Goal: Check status: Check status

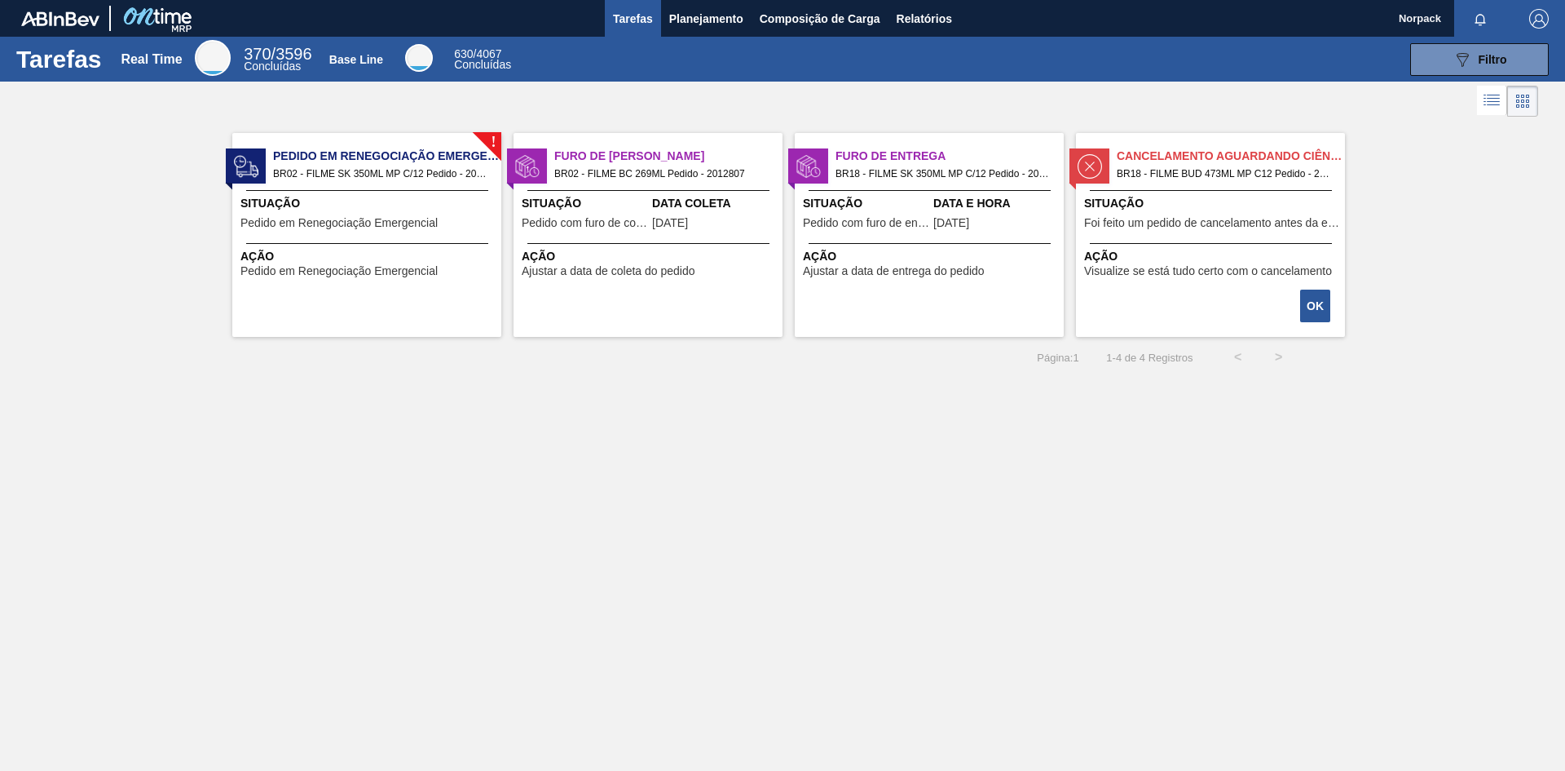
click at [1234, 270] on span "Visualize se está tudo certo com o cancelamento" at bounding box center [1208, 271] width 248 height 12
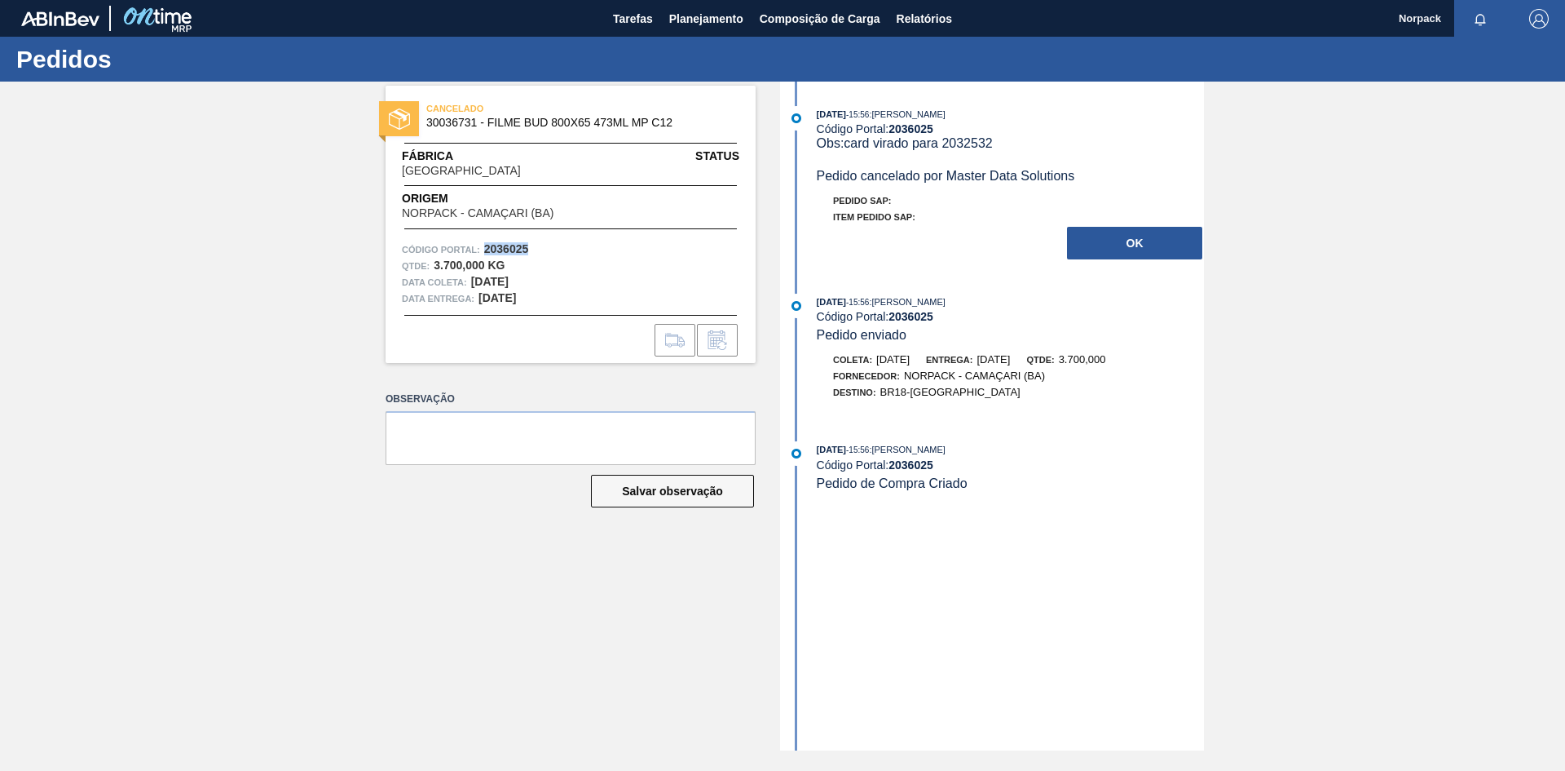
drag, startPoint x: 489, startPoint y: 247, endPoint x: 545, endPoint y: 248, distance: 56.3
click at [545, 248] on div "Código Portal: 2036025" at bounding box center [571, 249] width 338 height 16
copy strong "2036025"
click at [1127, 243] on button "OK" at bounding box center [1134, 243] width 135 height 33
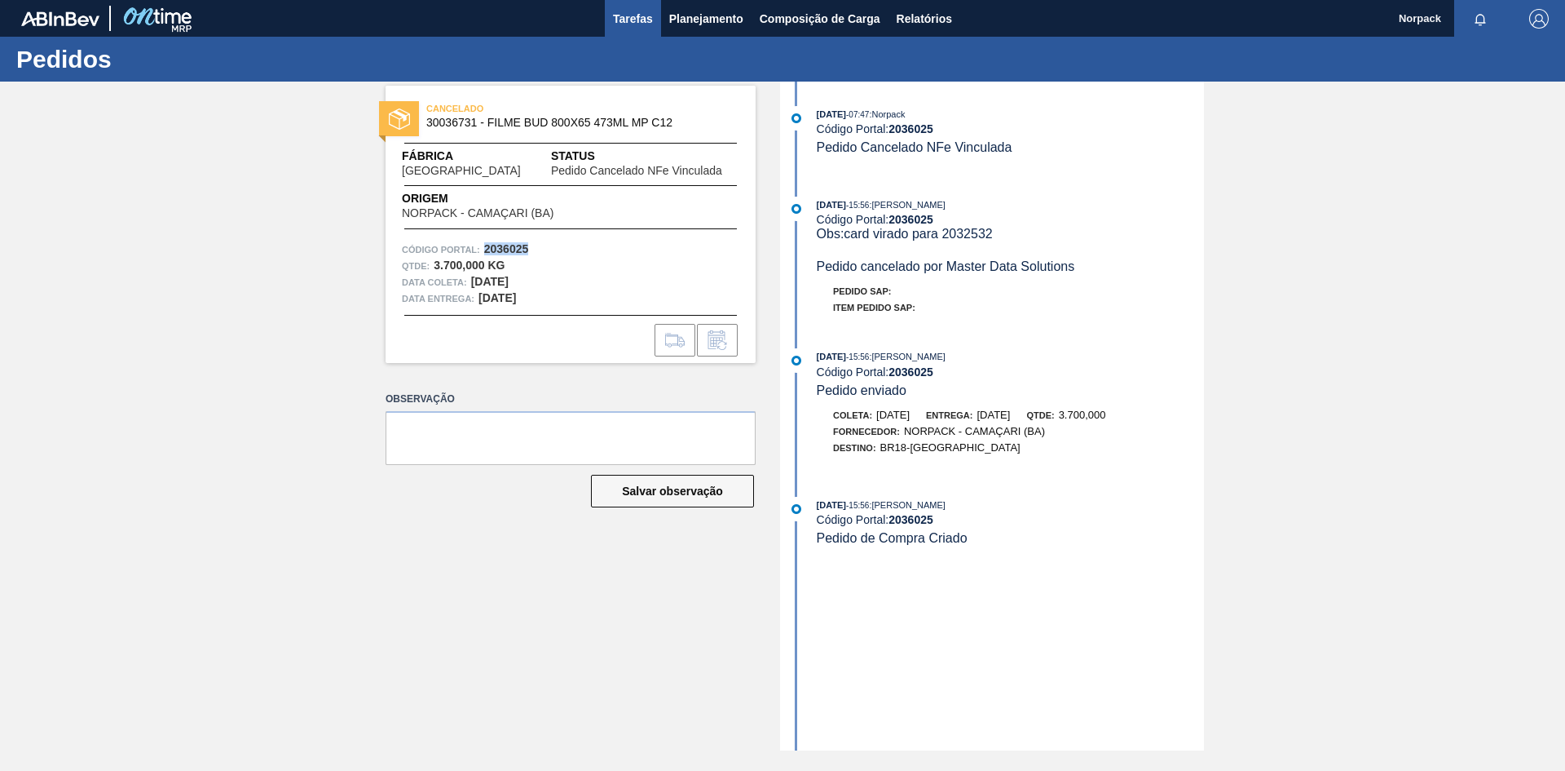
click at [643, 20] on span "Tarefas" at bounding box center [633, 19] width 40 height 20
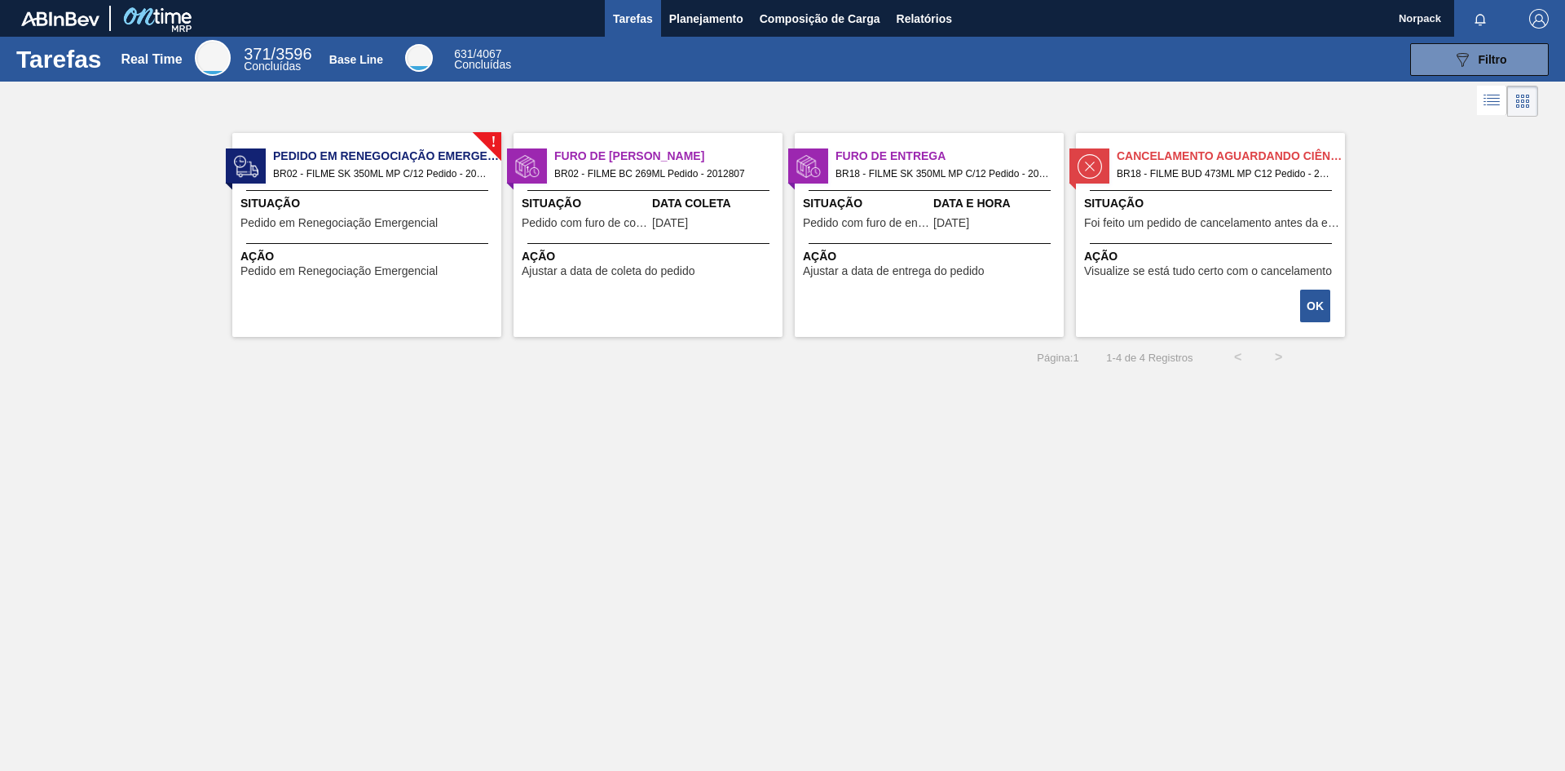
click at [396, 224] on span "Pedido em Renegociação Emergencial" at bounding box center [339, 223] width 197 height 12
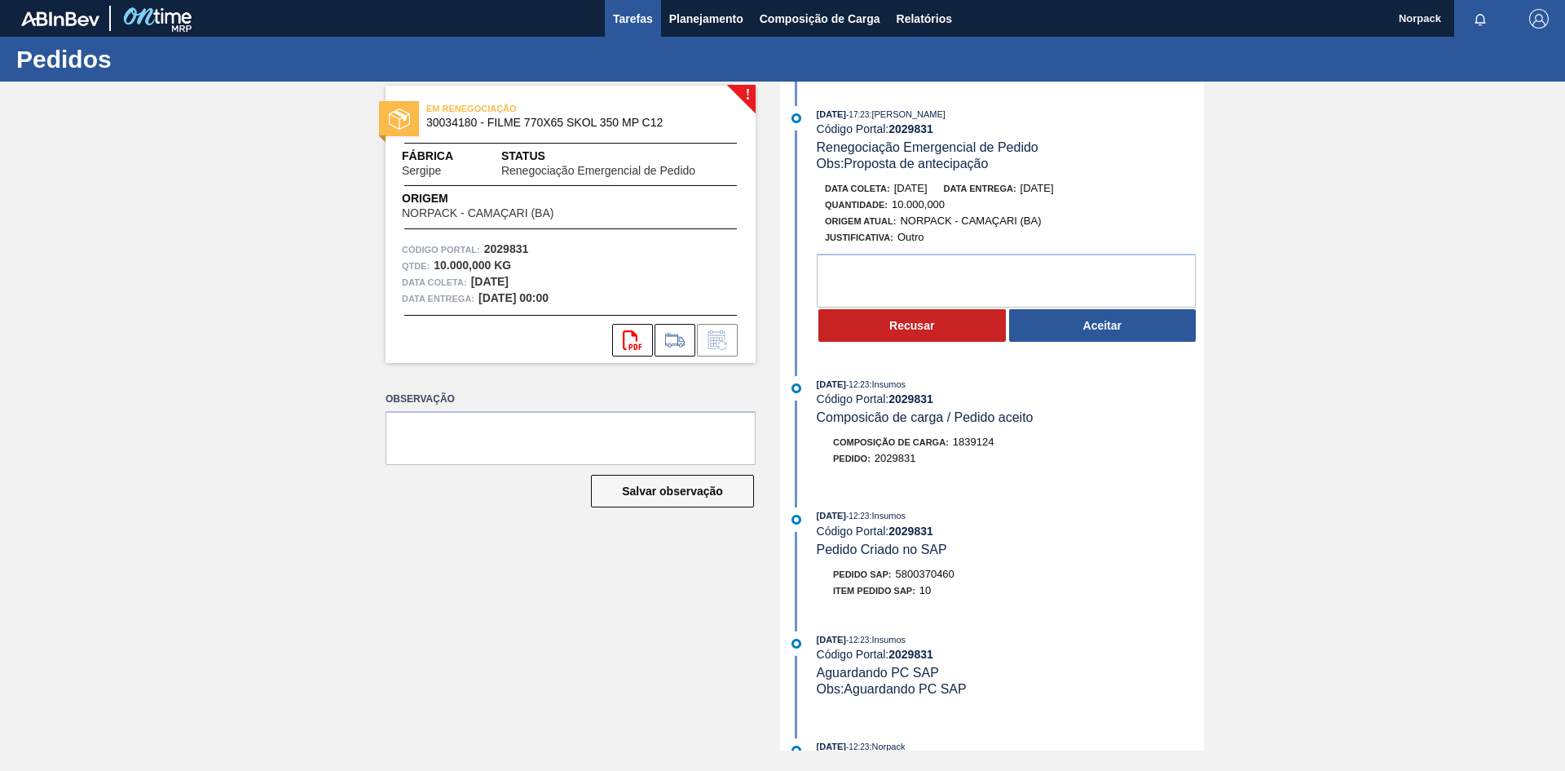
click at [638, 12] on span "Tarefas" at bounding box center [633, 19] width 40 height 20
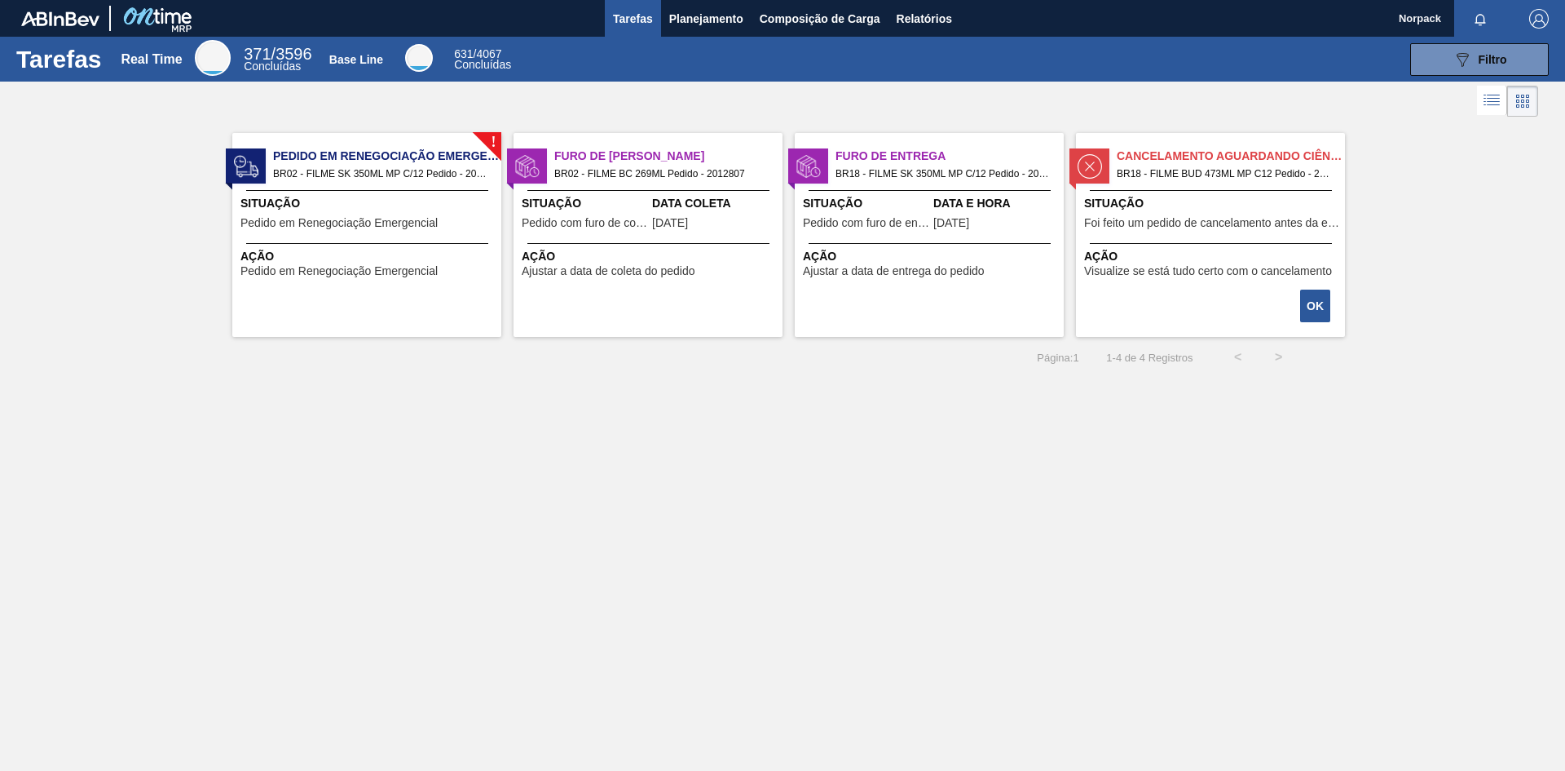
click at [645, 237] on div "Furo de Coleta BR02 - FILME BC 269ML Pedido - 2012807 Situação Pedido com furo …" at bounding box center [648, 235] width 269 height 204
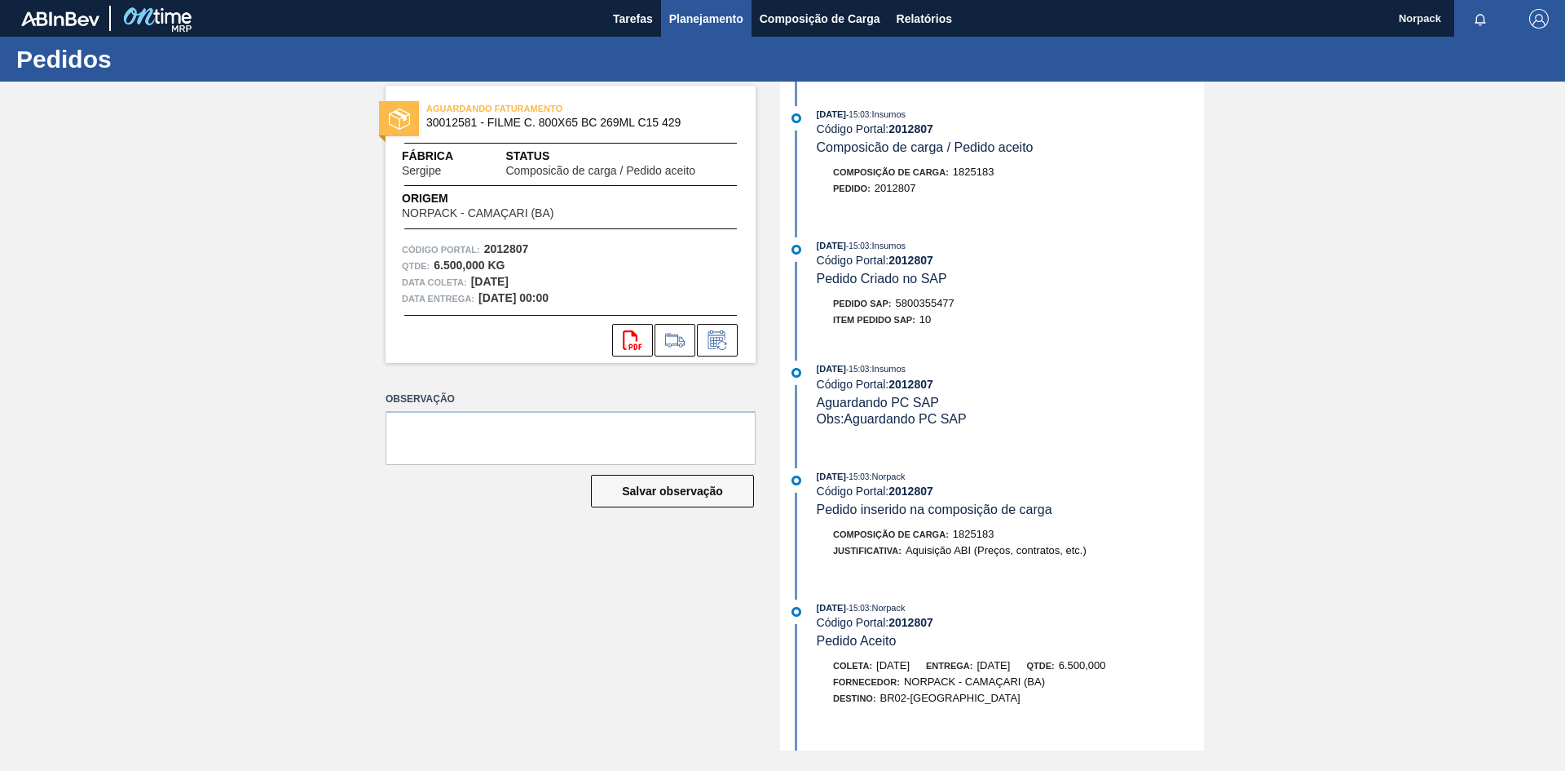
click at [692, 17] on span "Planejamento" at bounding box center [706, 19] width 74 height 20
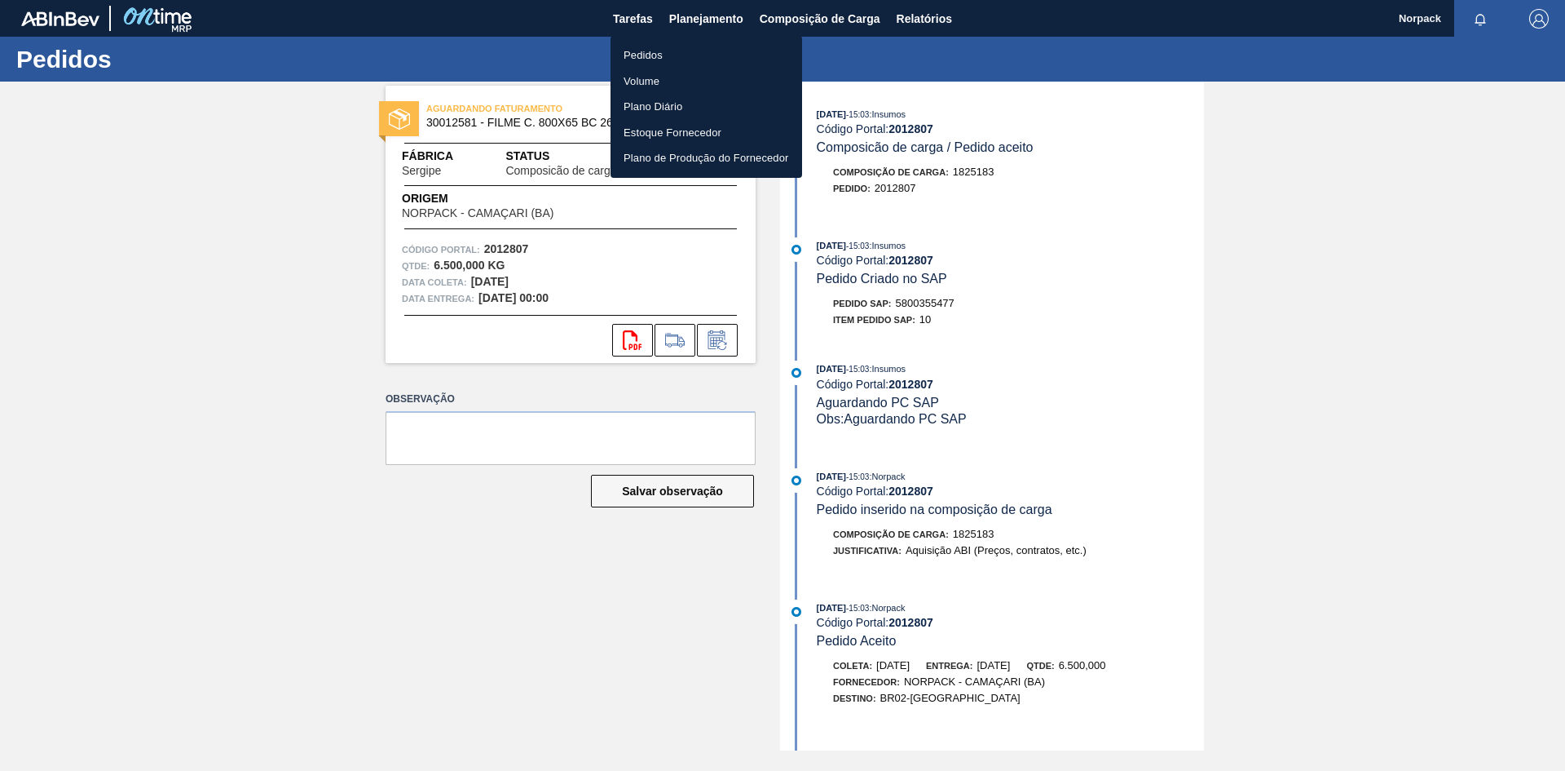
click at [664, 47] on li "Pedidos" at bounding box center [707, 55] width 192 height 26
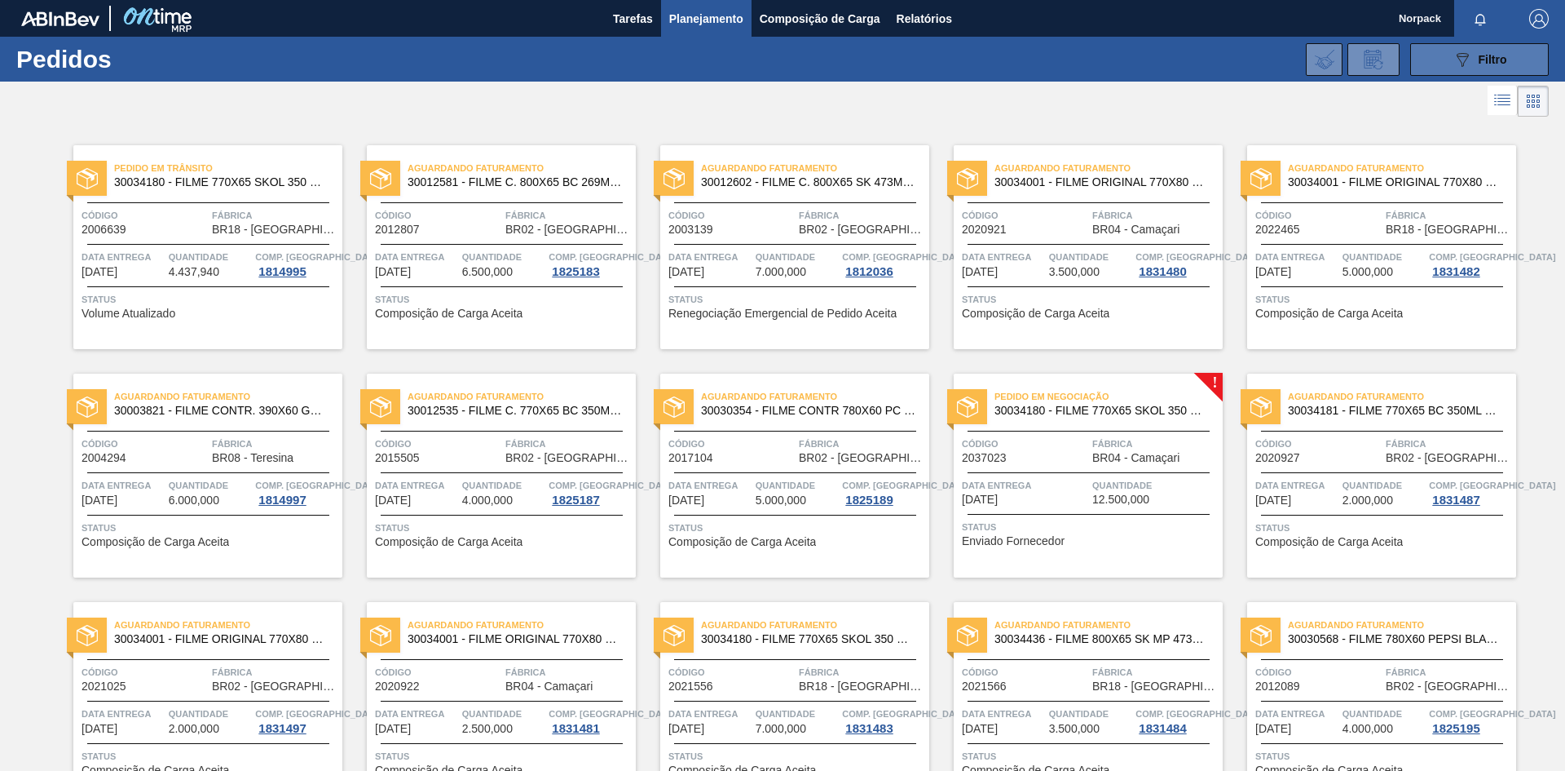
click at [1446, 60] on button "089F7B8B-B2A5-4AFE-B5C0-19BA573D28AC Filtro" at bounding box center [1480, 59] width 139 height 33
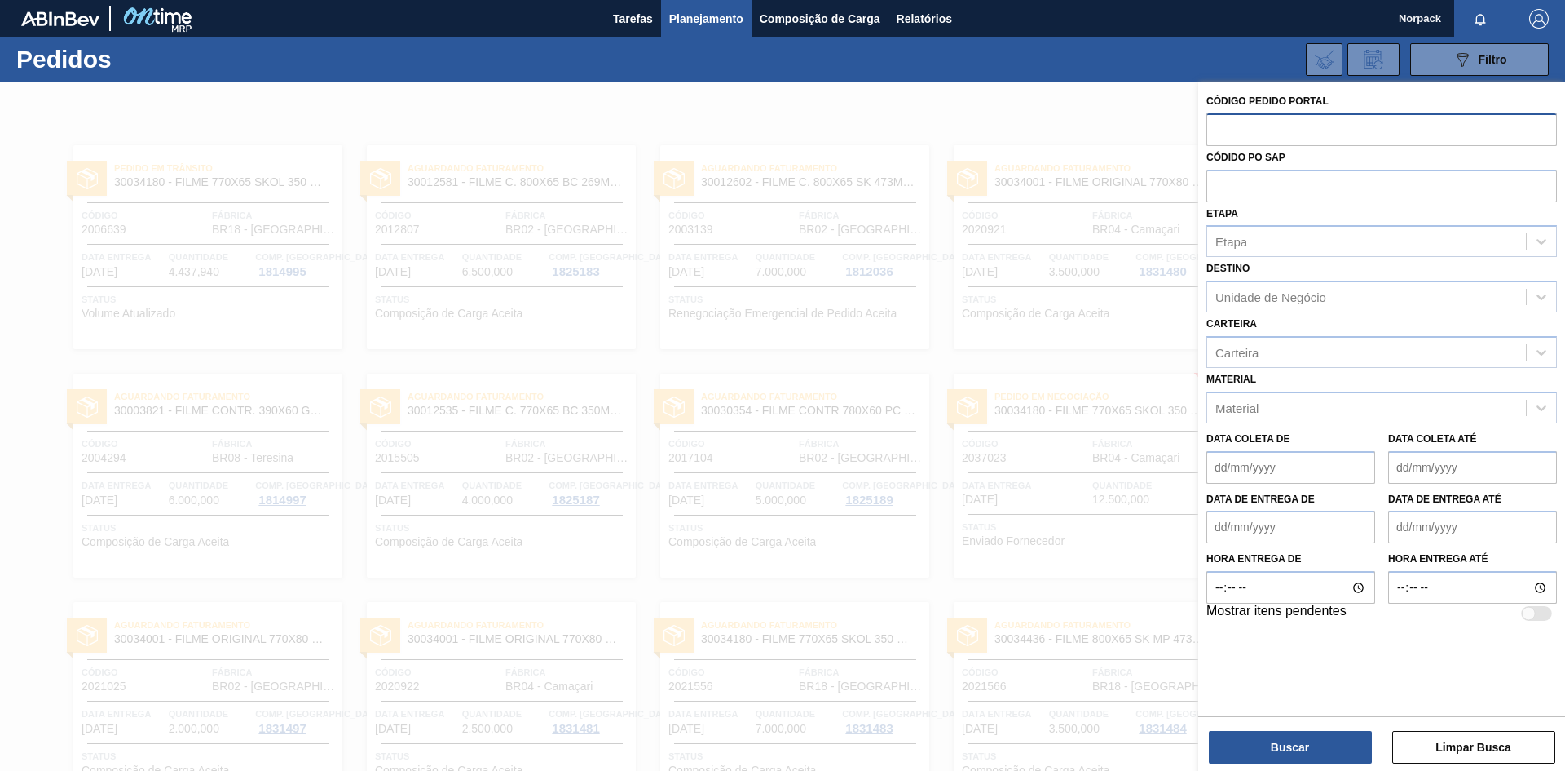
click at [1286, 133] on input "text" at bounding box center [1382, 128] width 351 height 31
type input "2037023"
click at [1266, 758] on button "Buscar" at bounding box center [1290, 747] width 163 height 33
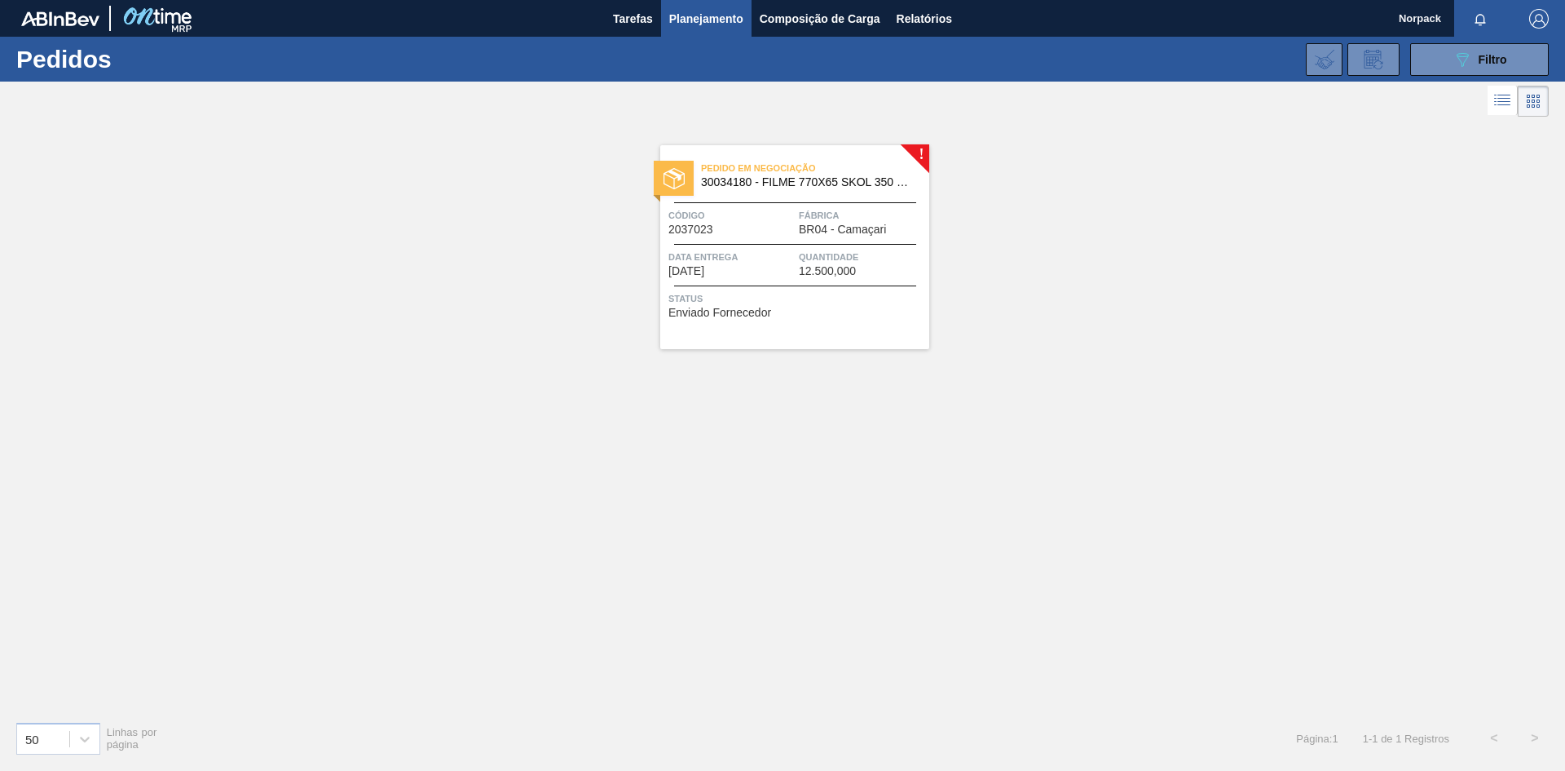
click at [797, 257] on div "Data entrega 01/10/2025 Quantidade 12.500,000" at bounding box center [794, 263] width 269 height 29
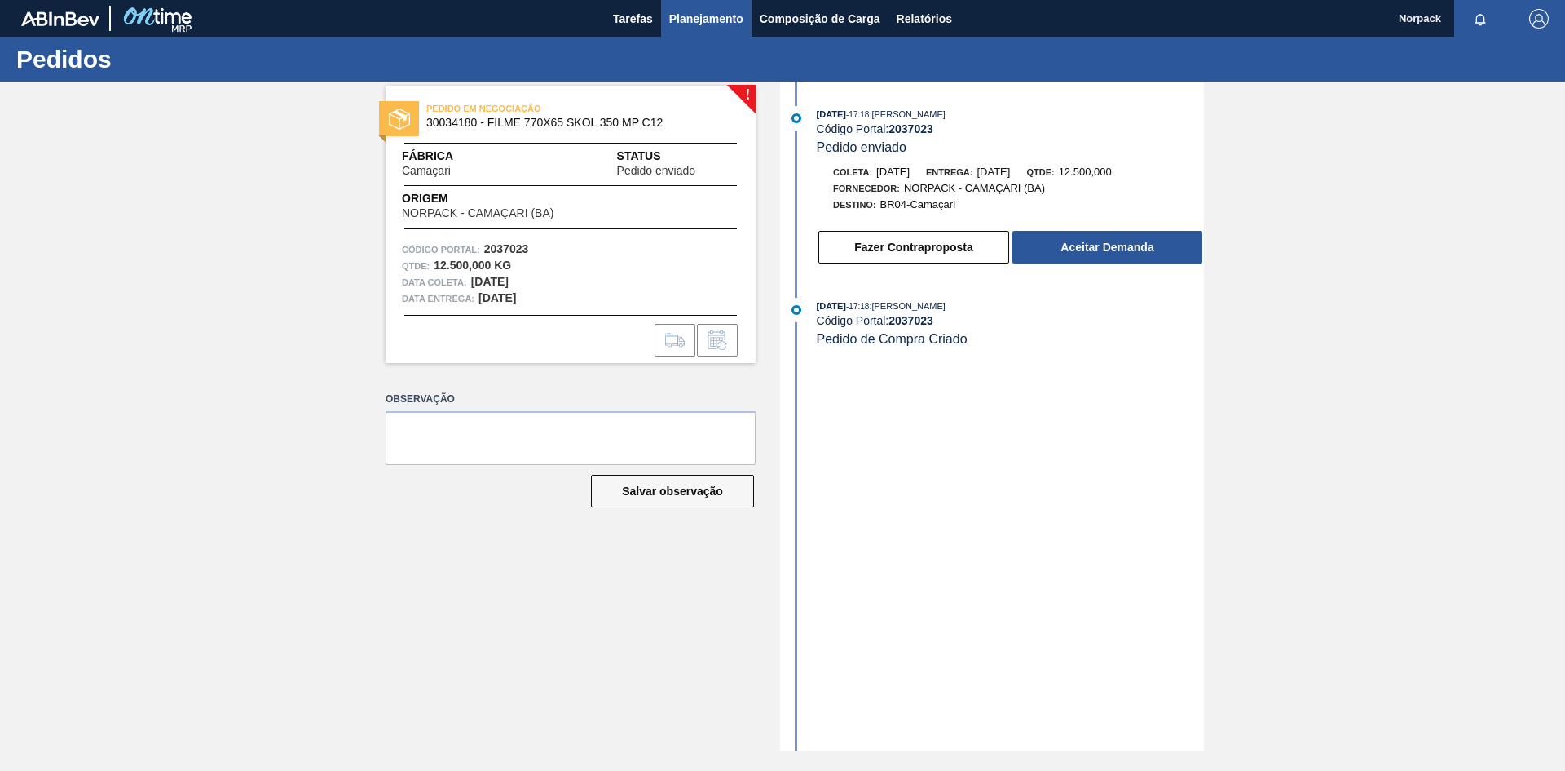
click at [698, 18] on span "Planejamento" at bounding box center [706, 19] width 74 height 20
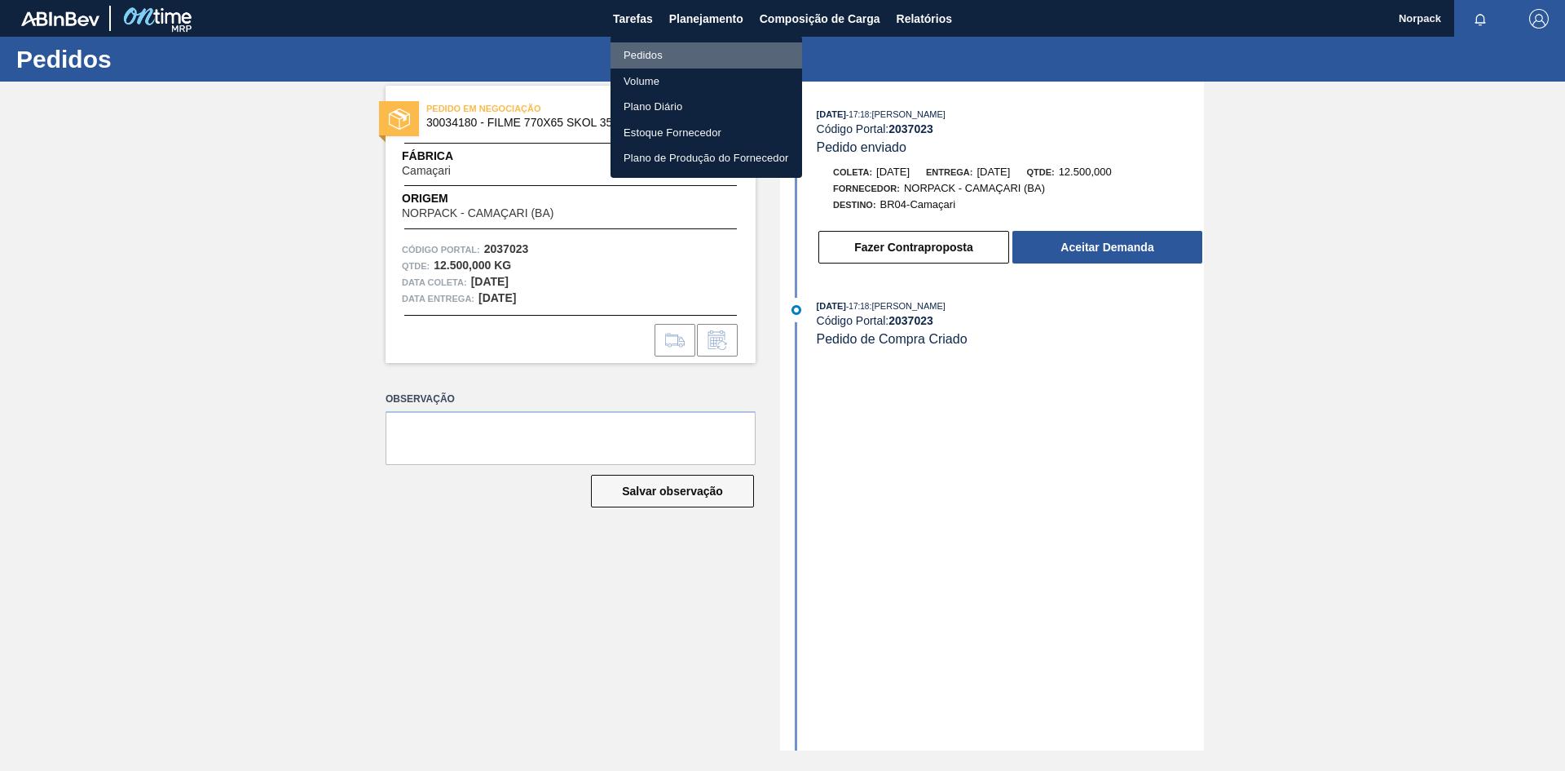
click at [644, 52] on li "Pedidos" at bounding box center [707, 55] width 192 height 26
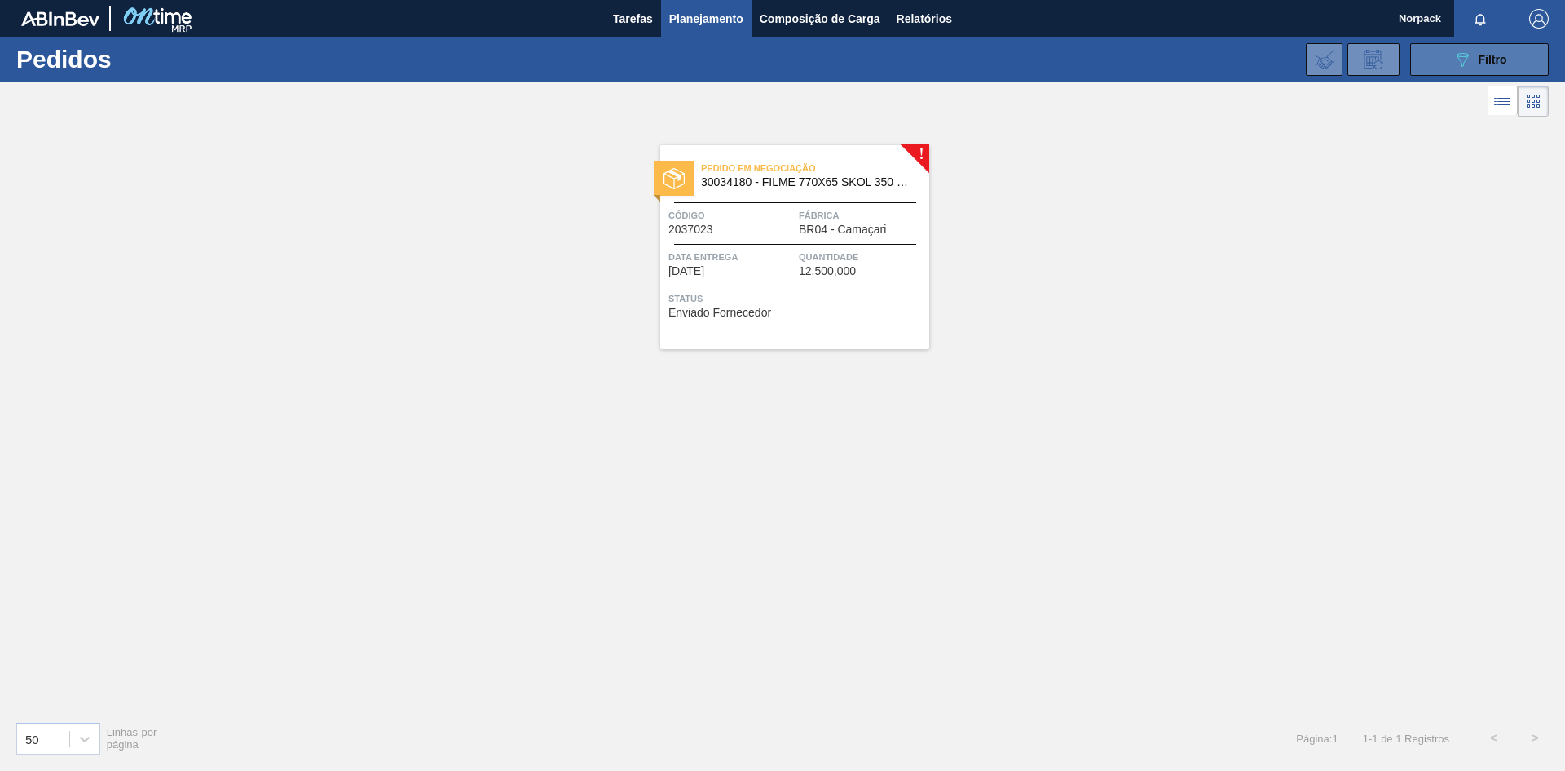
click at [1454, 64] on icon "089F7B8B-B2A5-4AFE-B5C0-19BA573D28AC" at bounding box center [1463, 60] width 20 height 20
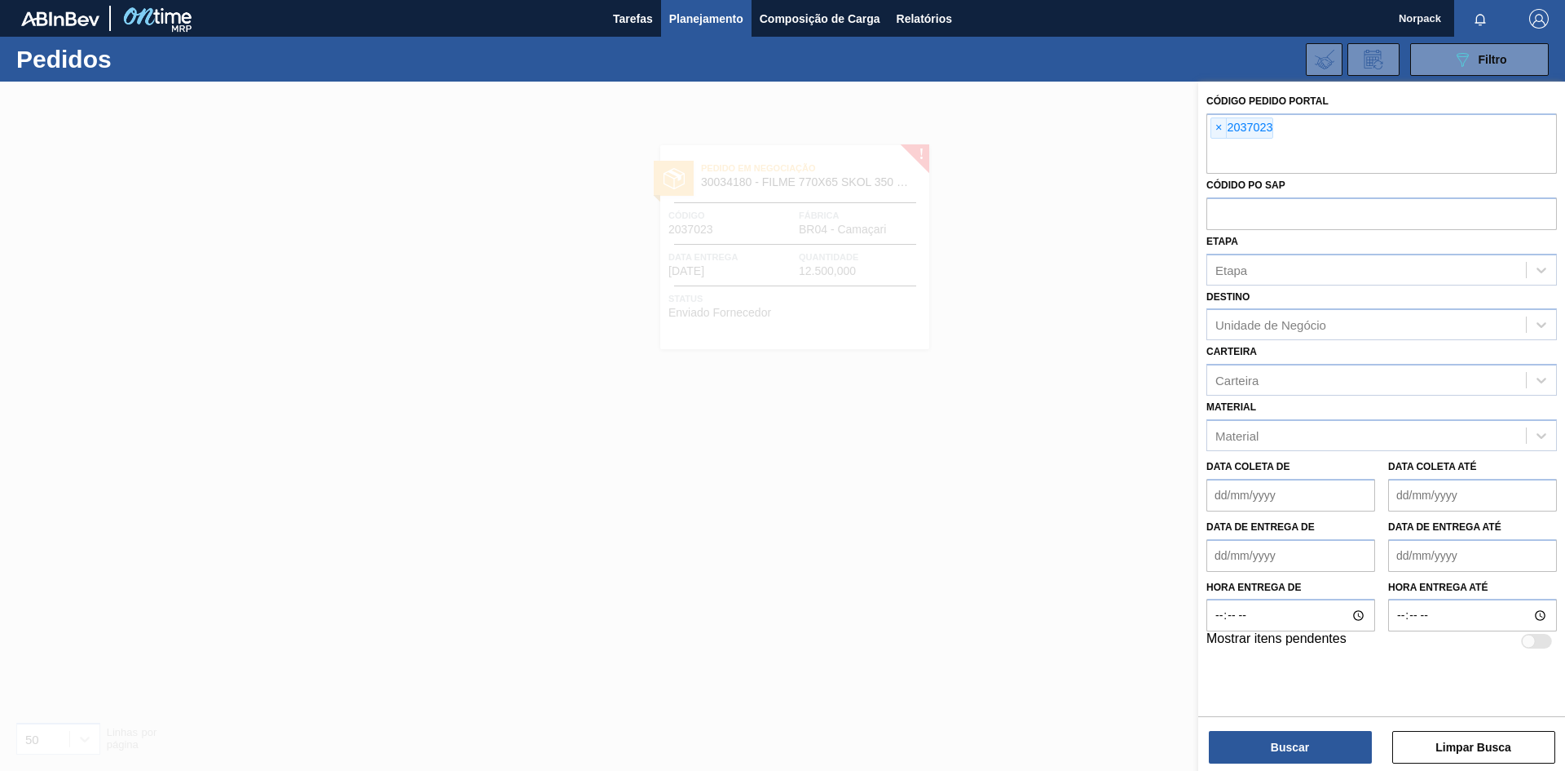
click at [828, 289] on div at bounding box center [782, 467] width 1565 height 771
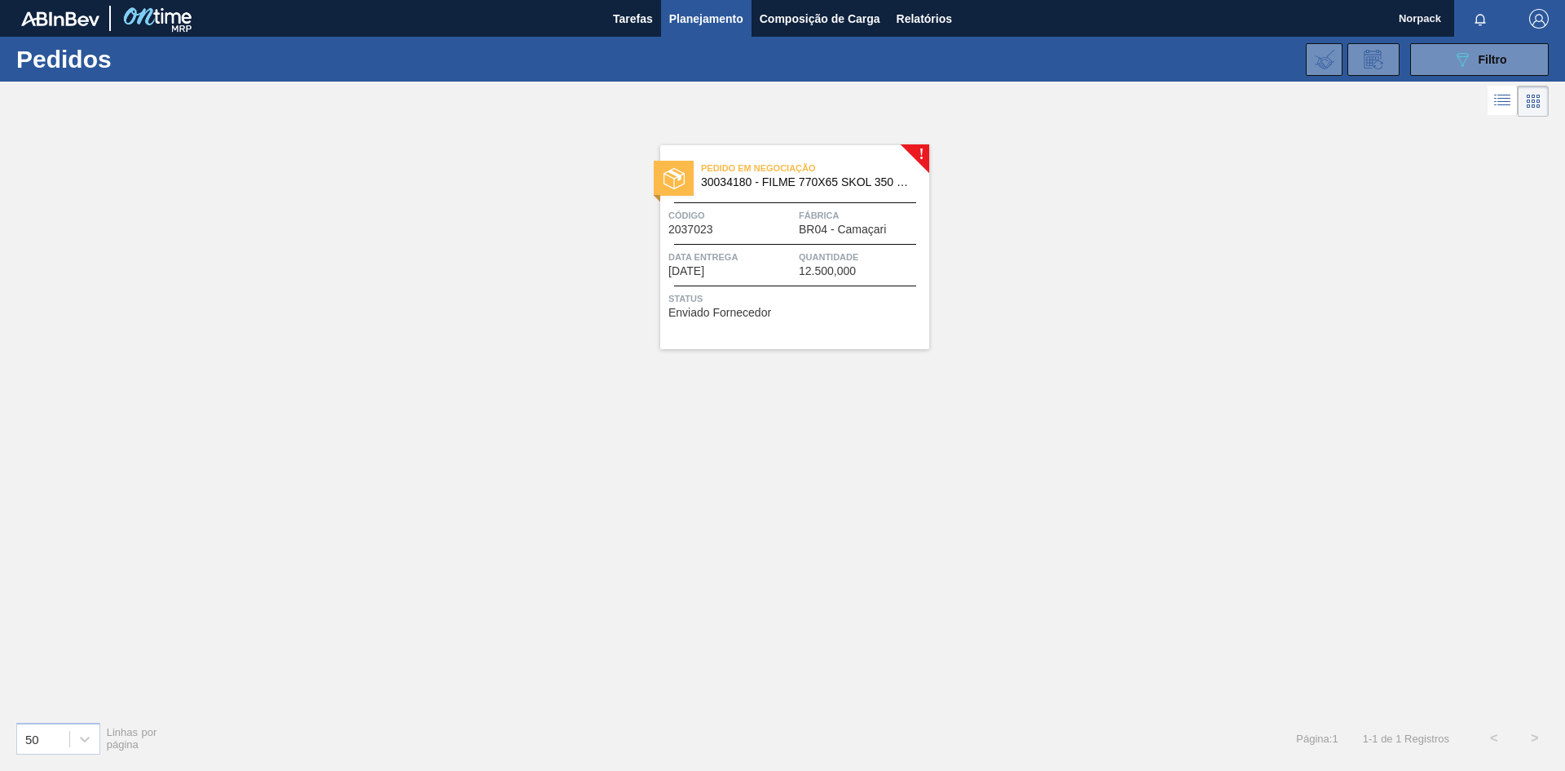
click at [817, 276] on span "12.500,000" at bounding box center [827, 271] width 57 height 12
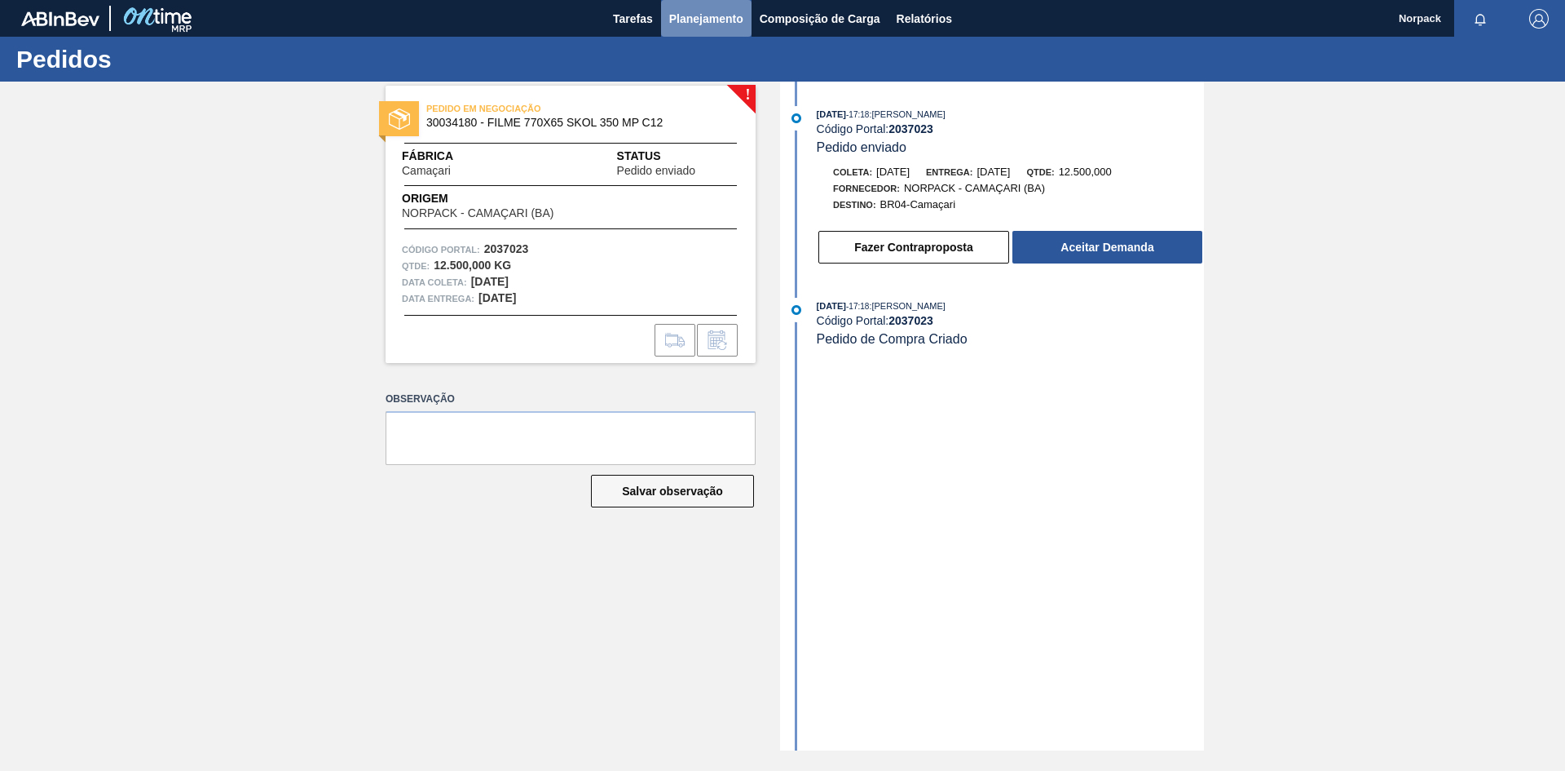
click at [711, 23] on span "Planejamento" at bounding box center [706, 19] width 74 height 20
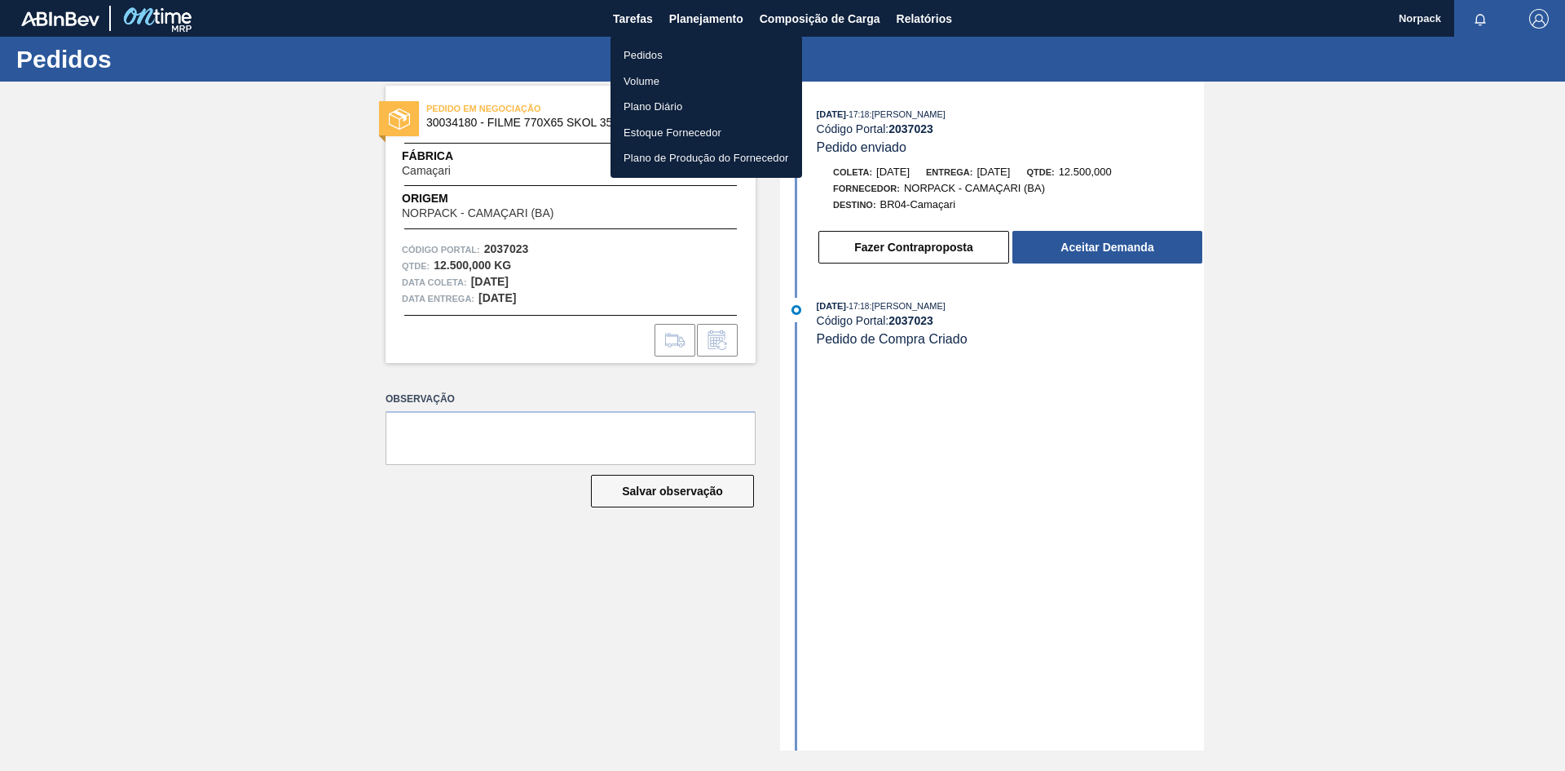
click at [648, 56] on li "Pedidos" at bounding box center [707, 55] width 192 height 26
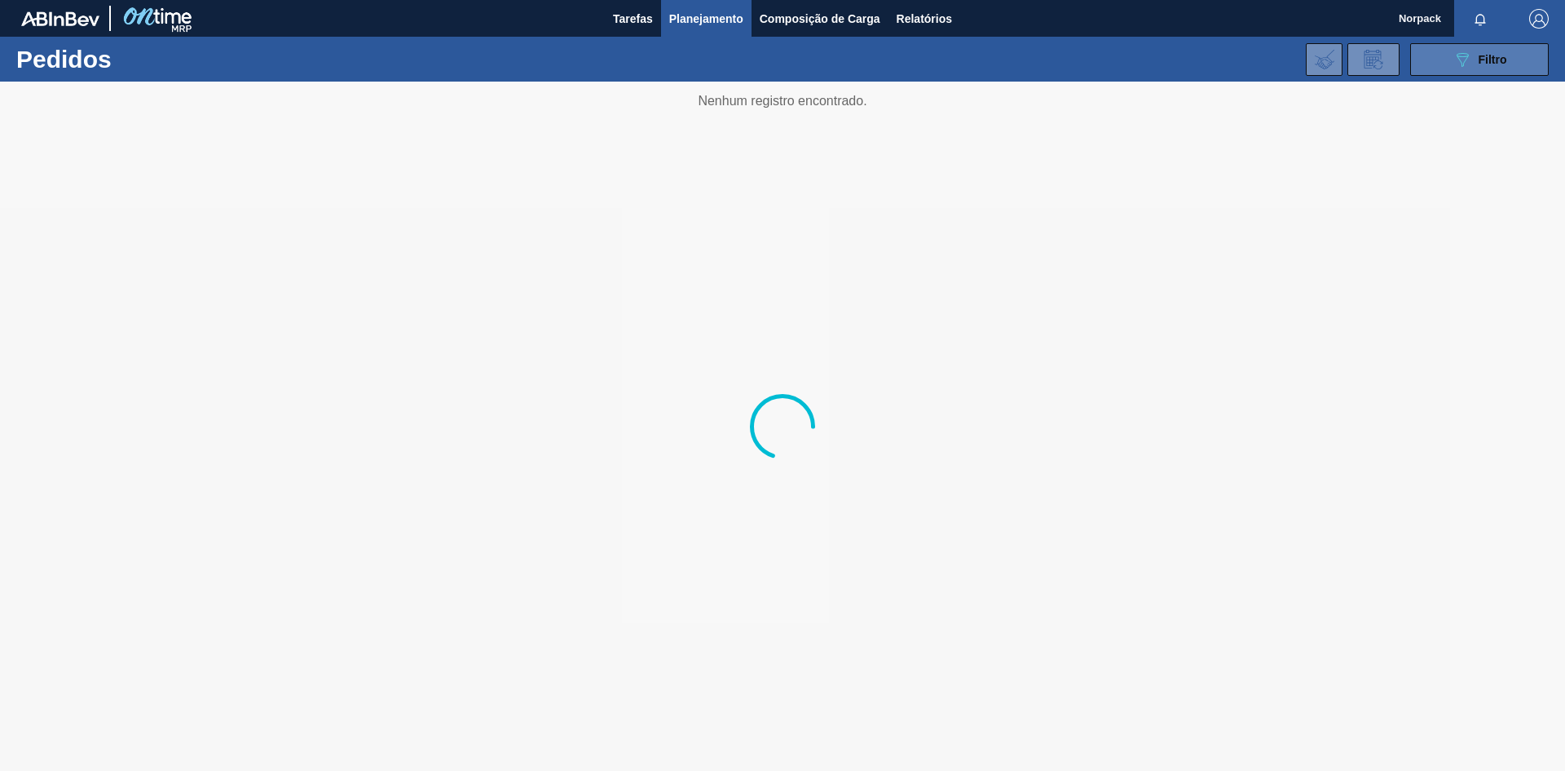
click at [1451, 61] on button "089F7B8B-B2A5-4AFE-B5C0-19BA573D28AC Filtro" at bounding box center [1480, 59] width 139 height 33
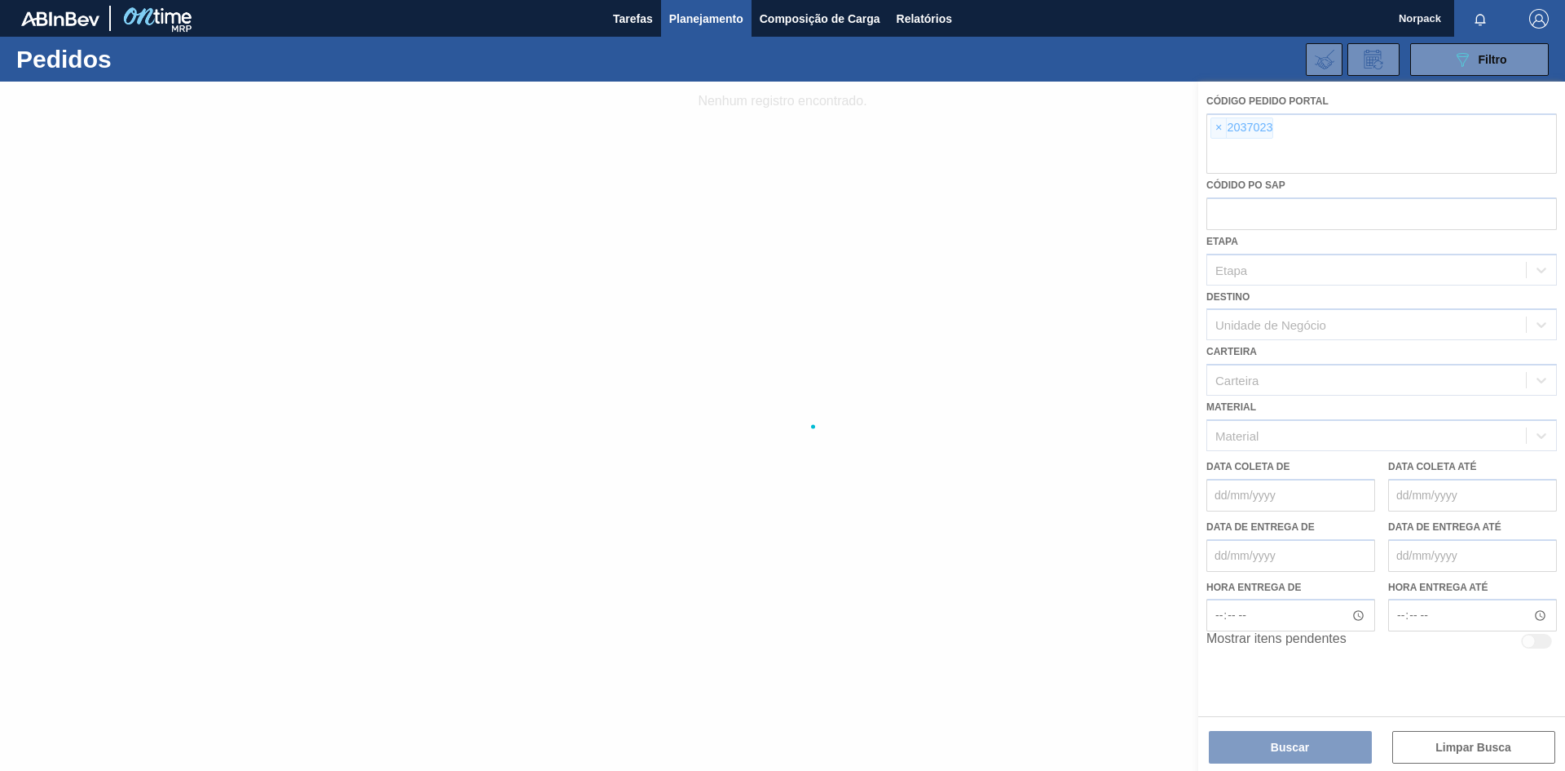
click at [1459, 746] on div at bounding box center [782, 426] width 1565 height 689
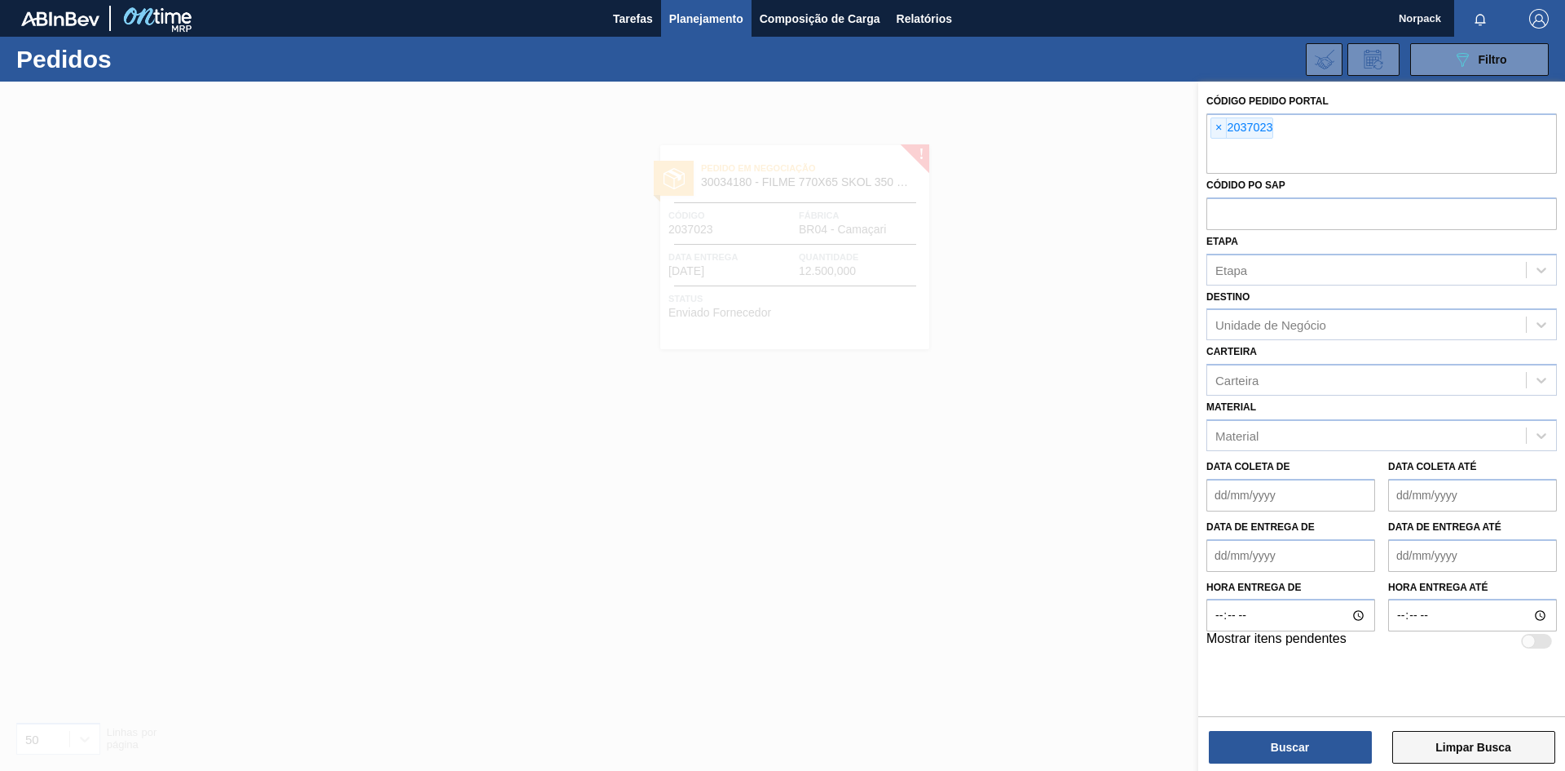
click at [1457, 753] on button "Limpar Busca" at bounding box center [1474, 747] width 163 height 33
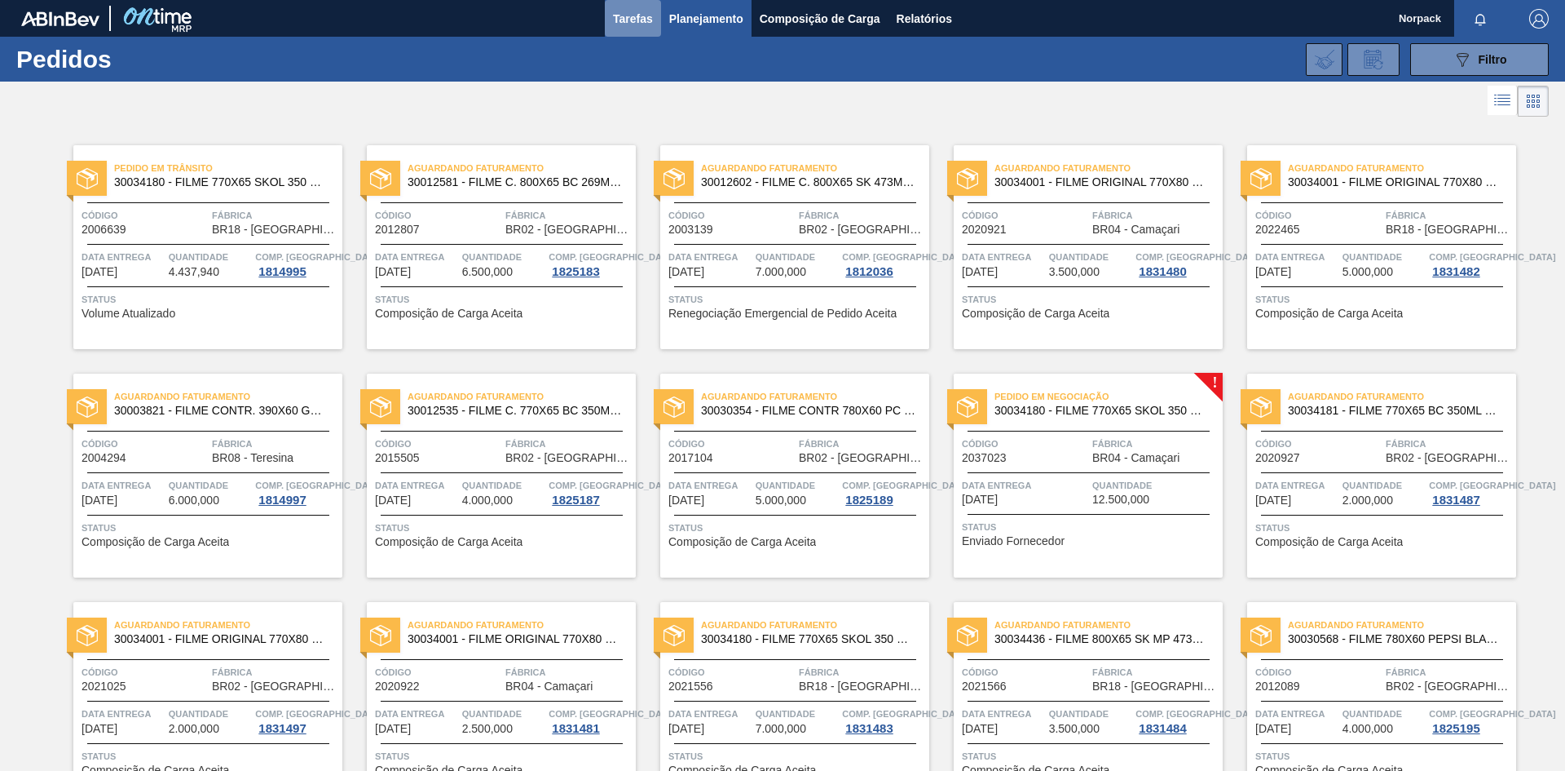
click at [643, 12] on span "Tarefas" at bounding box center [633, 19] width 40 height 20
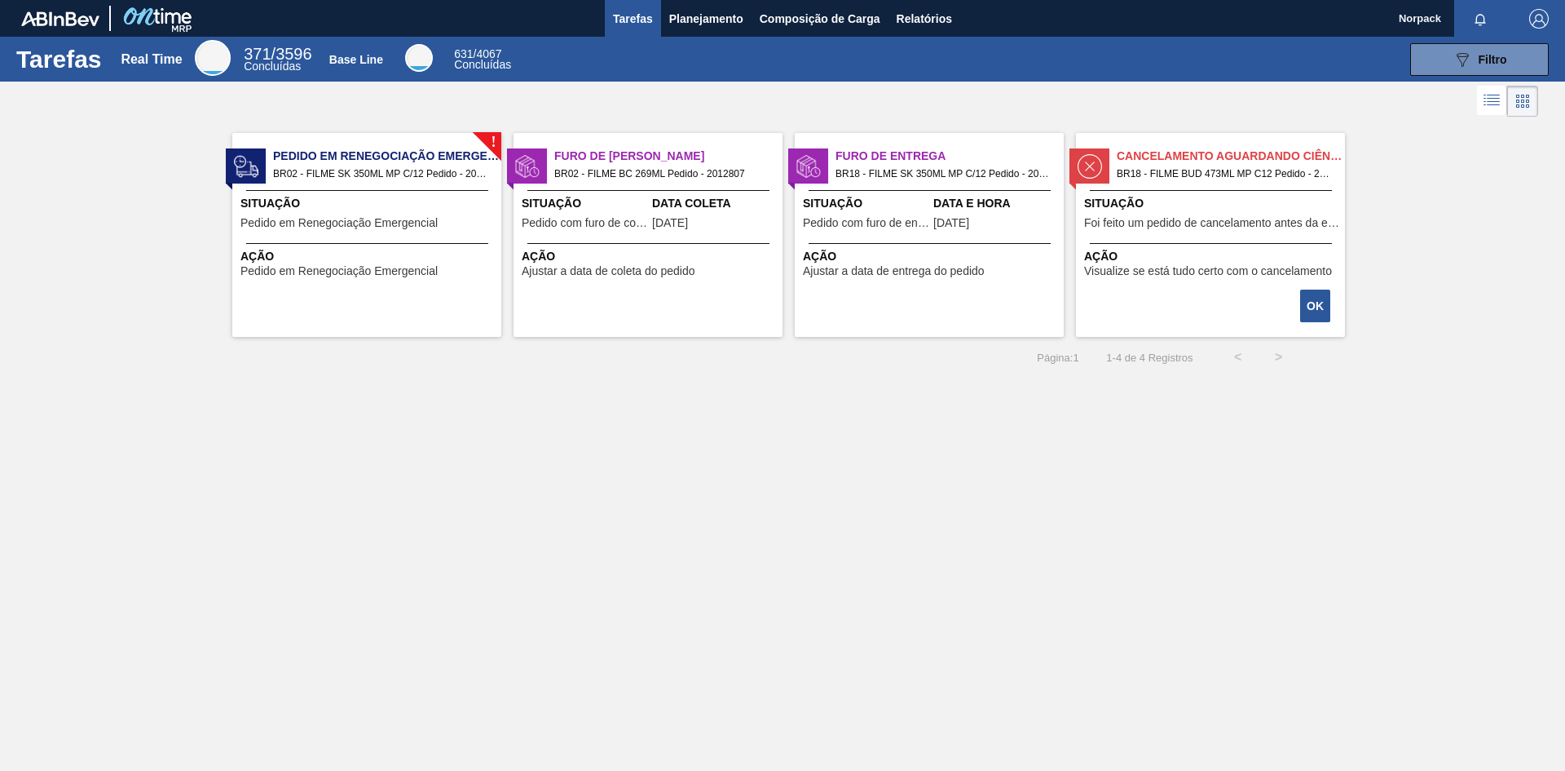
click at [346, 237] on div "! Pedido em Renegociação Emergencial BR02 - FILME SK 350ML MP C/12 Pedido - 202…" at bounding box center [366, 235] width 269 height 204
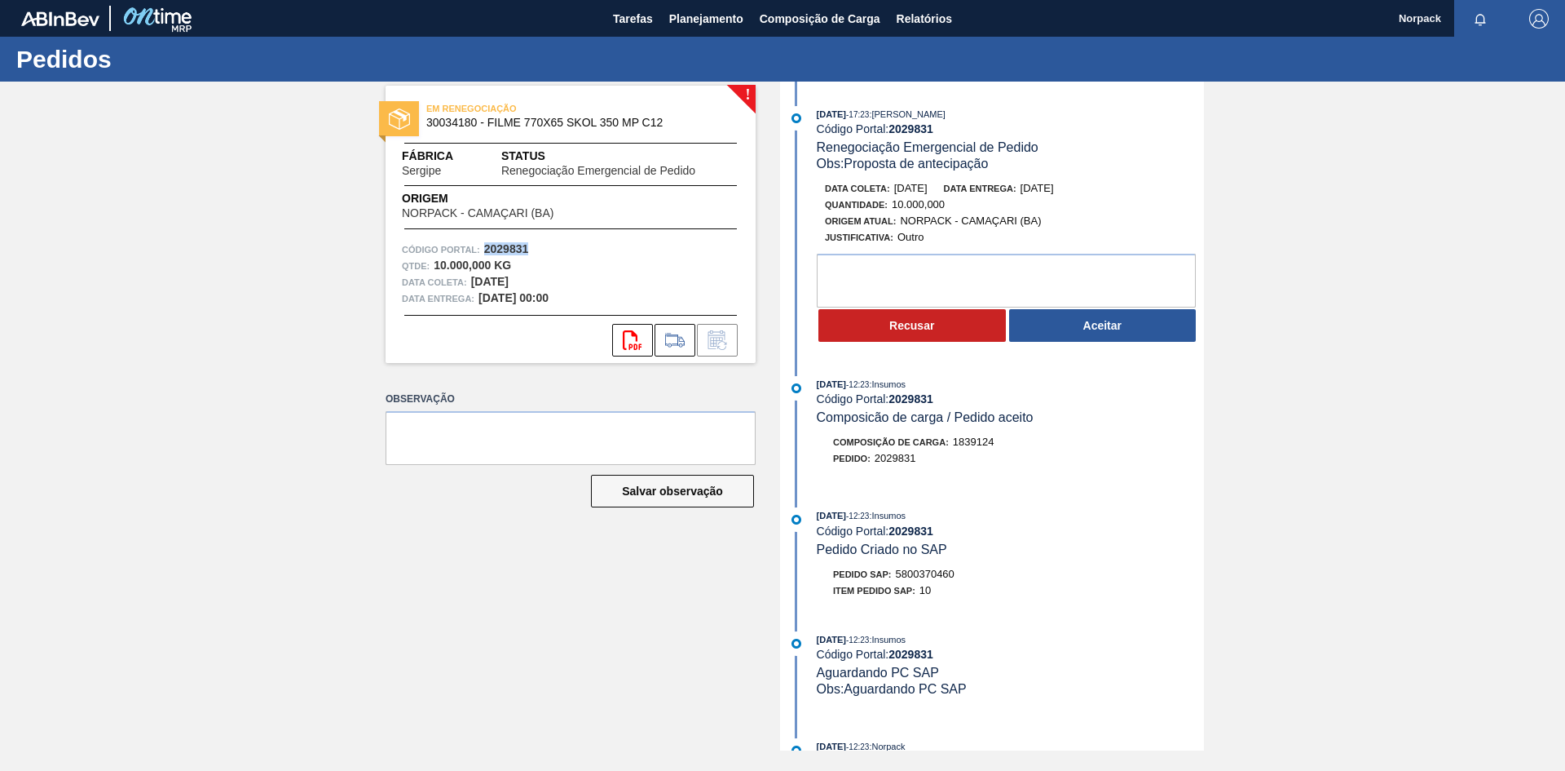
drag, startPoint x: 498, startPoint y: 252, endPoint x: 537, endPoint y: 252, distance: 38.3
click at [537, 252] on div "Código Portal: 2029831" at bounding box center [571, 249] width 338 height 16
click at [629, 14] on span "Tarefas" at bounding box center [633, 19] width 40 height 20
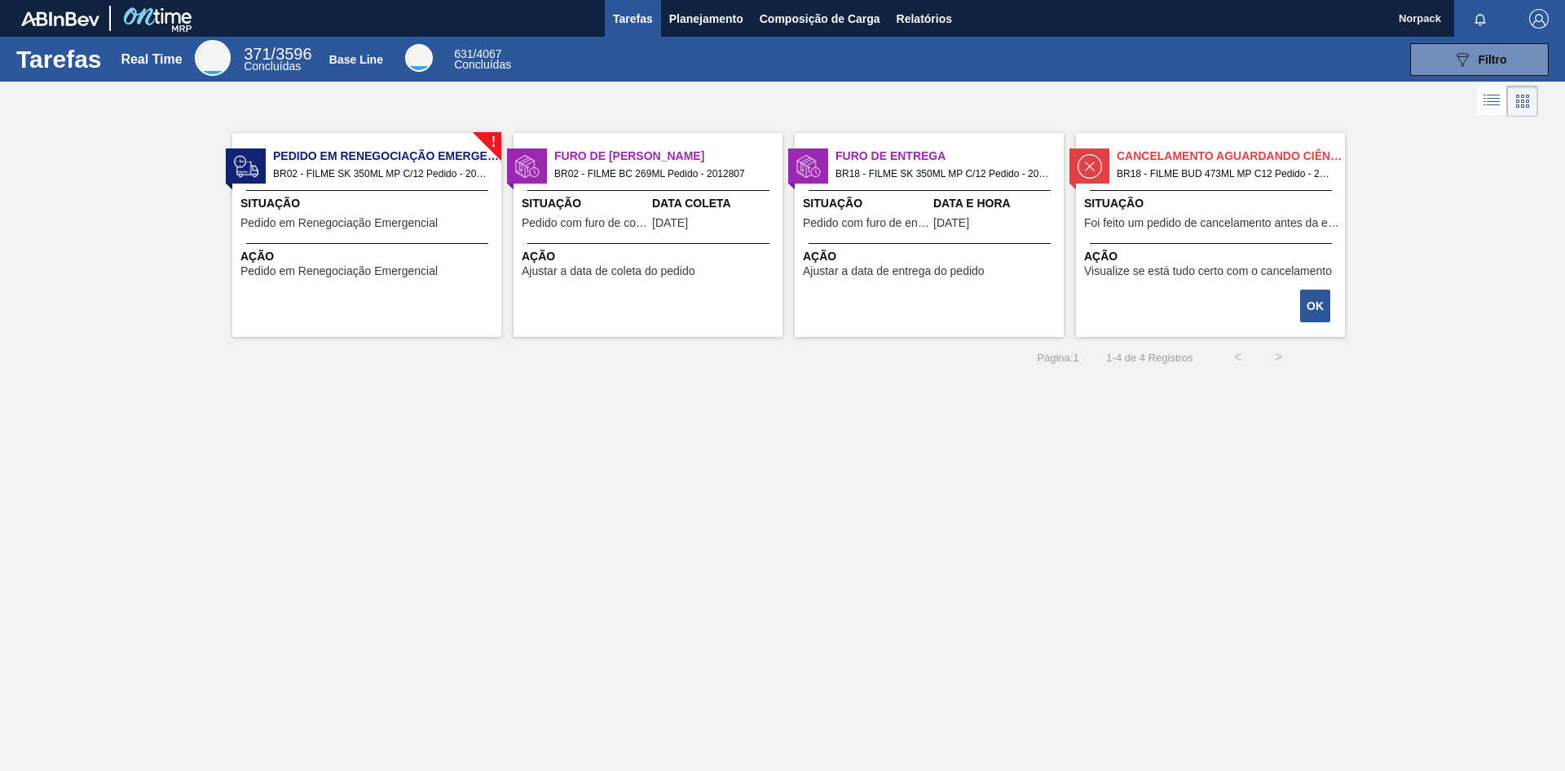
click at [702, 250] on span "Ação" at bounding box center [650, 256] width 257 height 17
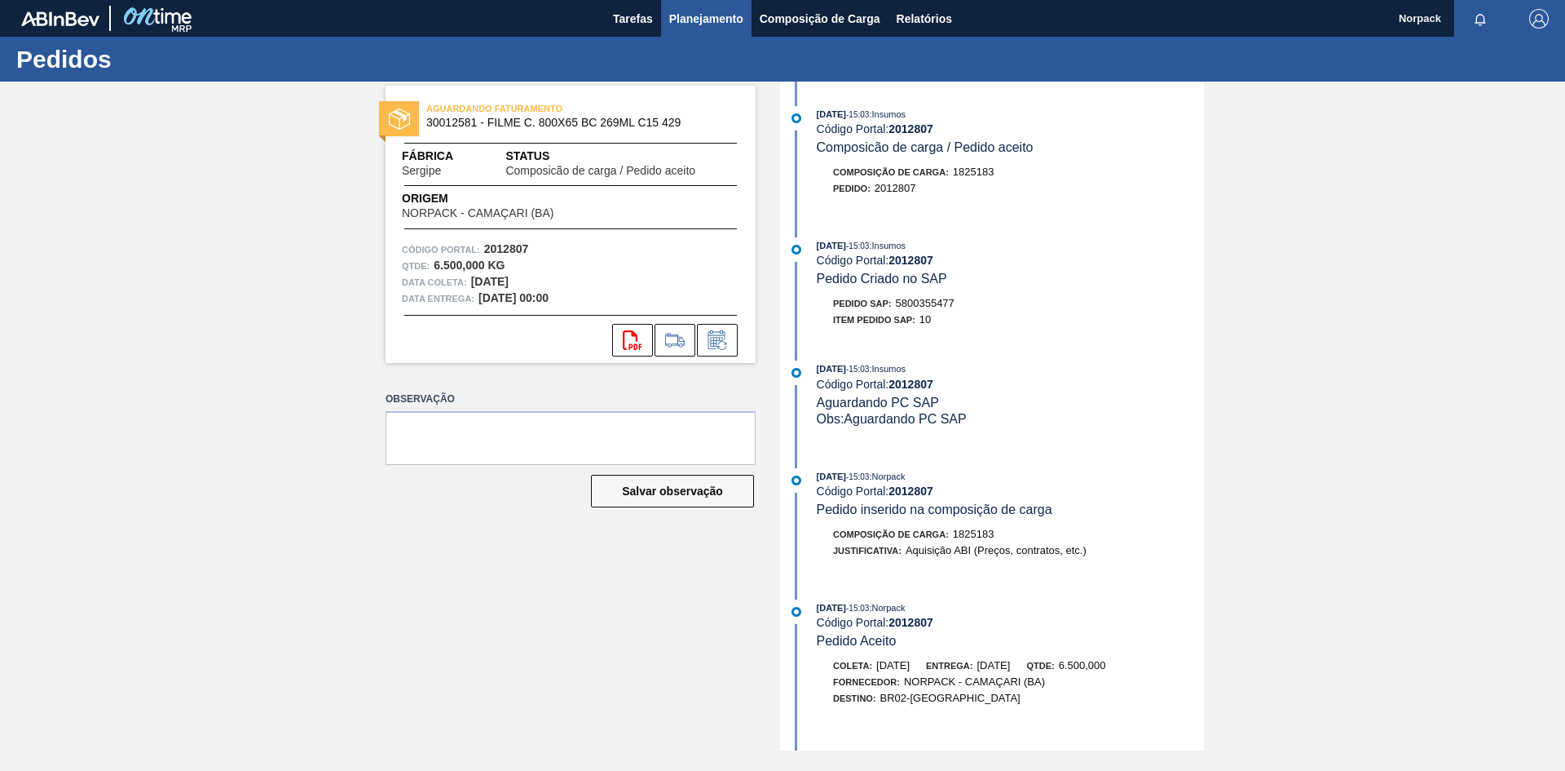
click at [695, 28] on span "Planejamento" at bounding box center [706, 19] width 74 height 20
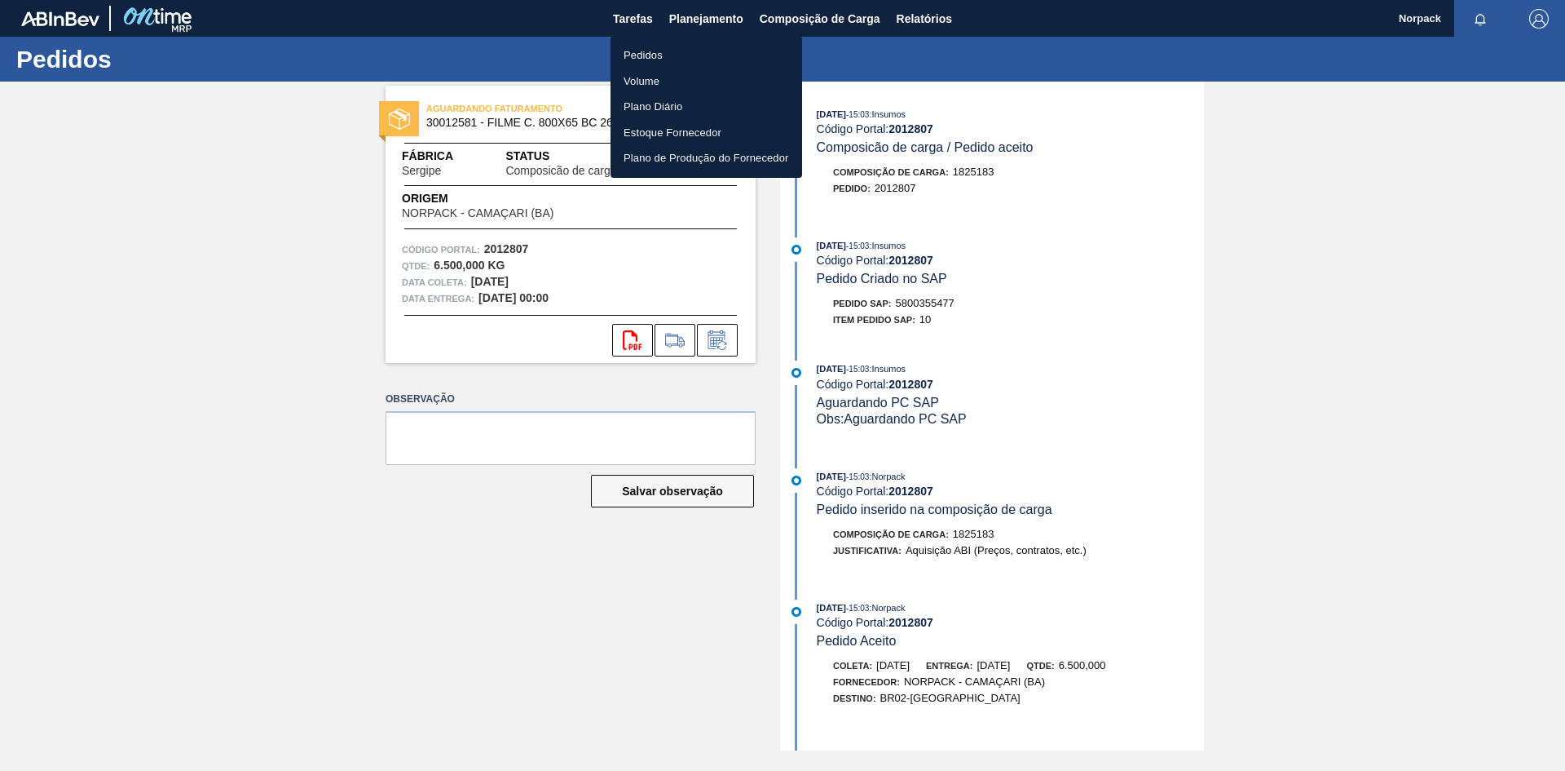
click at [620, 60] on li "Pedidos" at bounding box center [707, 55] width 192 height 26
